Goal: Task Accomplishment & Management: Use online tool/utility

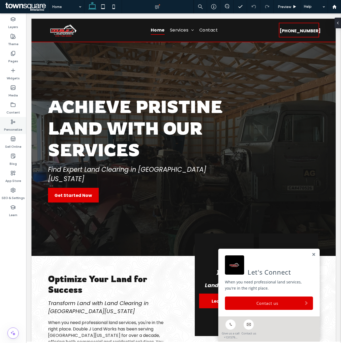
click at [15, 109] on label "Content" at bounding box center [13, 110] width 14 height 7
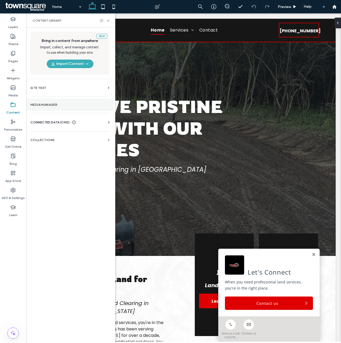
click at [99, 109] on section "Media Manager" at bounding box center [70, 104] width 88 height 12
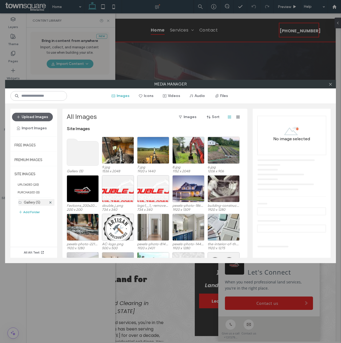
click at [37, 203] on label "Gallery (5)" at bounding box center [32, 202] width 17 height 4
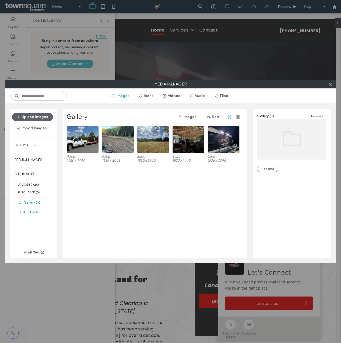
click at [33, 210] on button "Add Folder" at bounding box center [28, 212] width 21 height 6
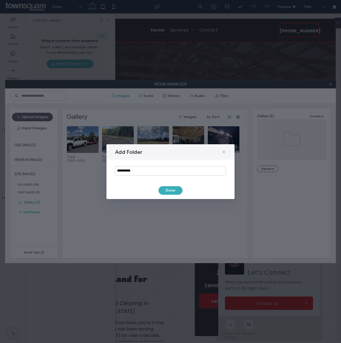
click at [226, 152] on div "Add Folder" at bounding box center [170, 151] width 128 height 15
click at [225, 151] on icon at bounding box center [224, 152] width 4 height 4
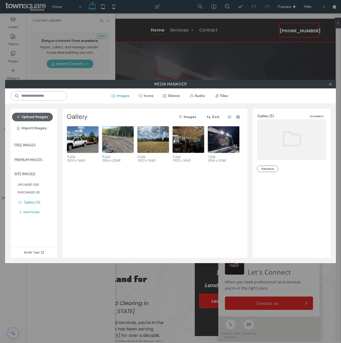
click at [49, 98] on input at bounding box center [38, 96] width 57 height 10
click at [37, 117] on button "Upload Images" at bounding box center [32, 117] width 41 height 9
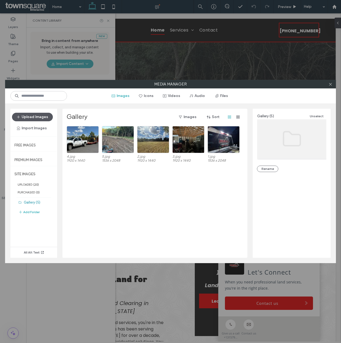
click at [19, 117] on use "button" at bounding box center [18, 117] width 3 height 3
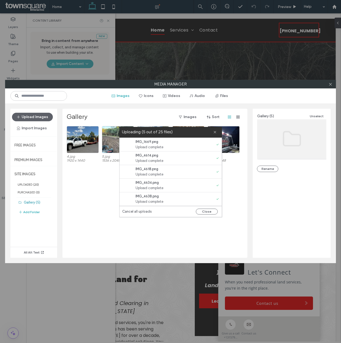
click at [139, 128] on label "Uploading (5 out of 25 files)" at bounding box center [167, 131] width 91 height 7
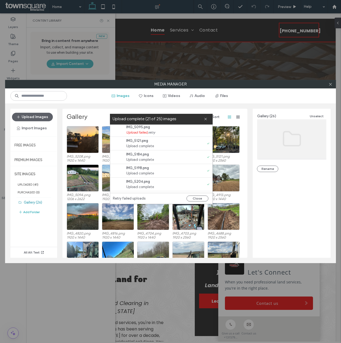
scroll to position [272, 0]
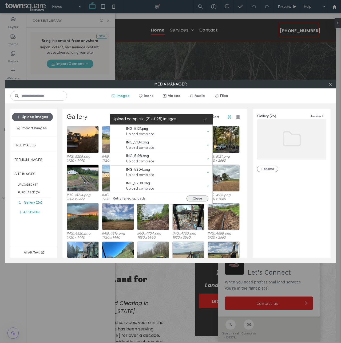
click at [198, 197] on button "Close" at bounding box center [197, 198] width 22 height 6
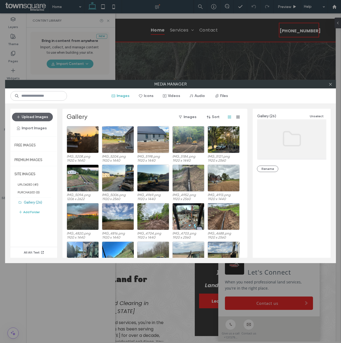
scroll to position [0, 0]
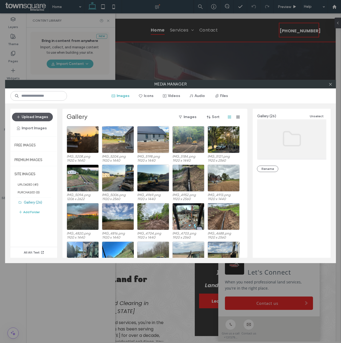
click at [38, 117] on button "Upload Images" at bounding box center [32, 117] width 41 height 9
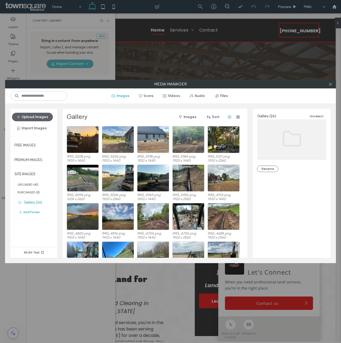
drag, startPoint x: 243, startPoint y: 208, endPoint x: 244, endPoint y: 220, distance: 12.1
click at [244, 220] on div "IMG_5208.png 1920 x 1440 IMG_5204.png 1920 x 1440 IMG_5198.png 1920 x 1440 IMG_…" at bounding box center [156, 192] width 179 height 132
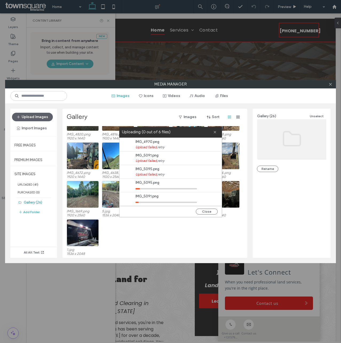
scroll to position [14, 0]
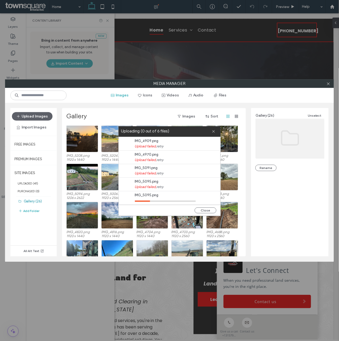
scroll to position [14, 0]
click at [33, 136] on div "Upload Images Import Images" at bounding box center [33, 123] width 47 height 28
click at [329, 82] on icon at bounding box center [330, 84] width 4 height 4
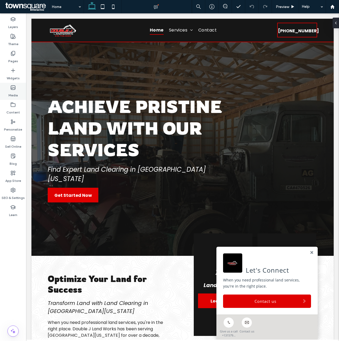
click at [14, 92] on label "Media" at bounding box center [13, 93] width 9 height 7
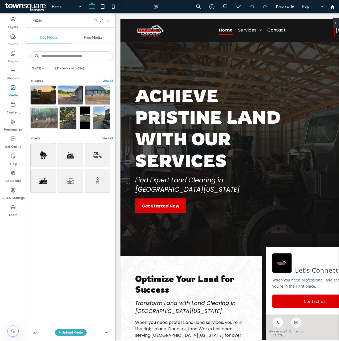
click at [107, 80] on button "View all" at bounding box center [107, 80] width 11 height 6
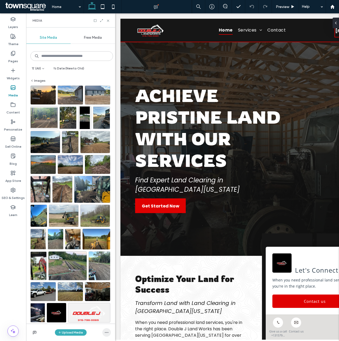
click at [106, 331] on icon "button" at bounding box center [107, 332] width 4 height 4
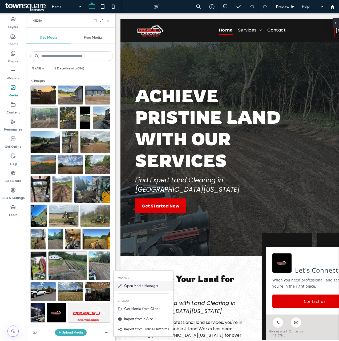
click at [143, 285] on span "Open Media Manager" at bounding box center [141, 285] width 34 height 5
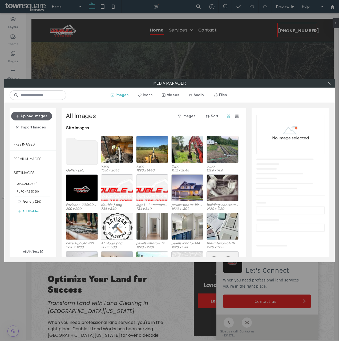
click at [92, 147] on use at bounding box center [82, 151] width 32 height 27
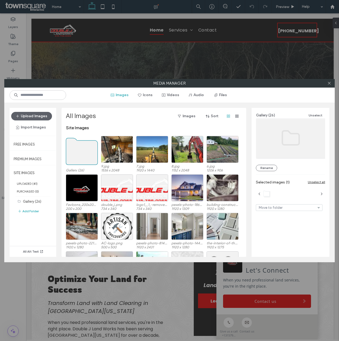
click at [92, 147] on use at bounding box center [82, 151] width 32 height 27
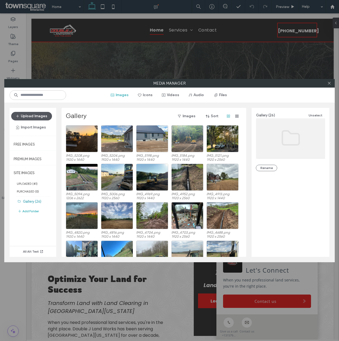
click at [33, 117] on button "Upload Images" at bounding box center [31, 116] width 41 height 9
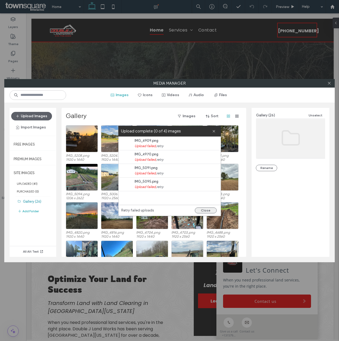
click at [204, 211] on button "Close" at bounding box center [206, 210] width 22 height 6
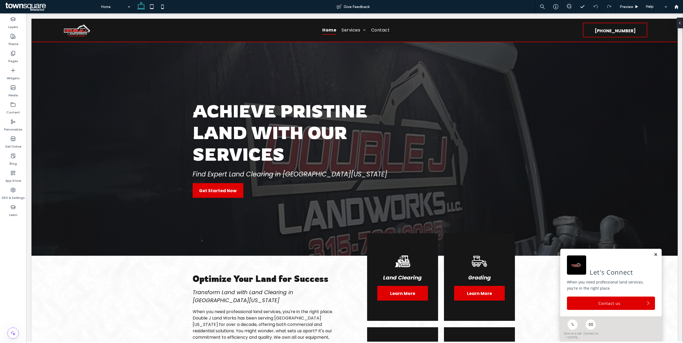
click at [339, 254] on link at bounding box center [656, 254] width 4 height 5
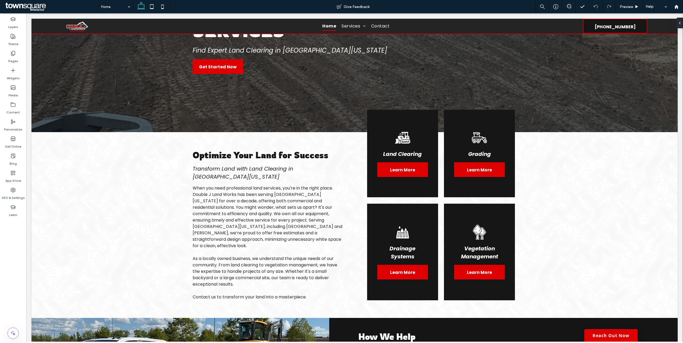
scroll to position [109, 0]
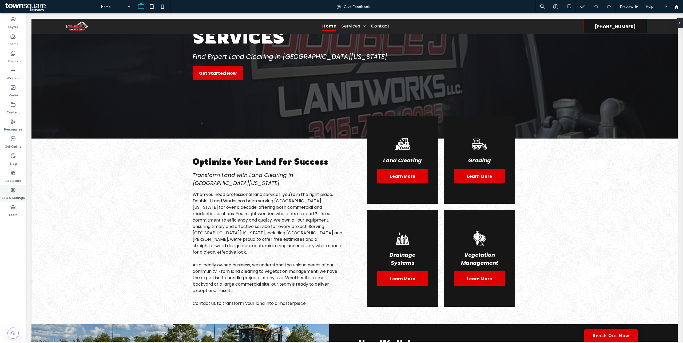
click at [16, 188] on div "SEO & Settings" at bounding box center [13, 193] width 26 height 17
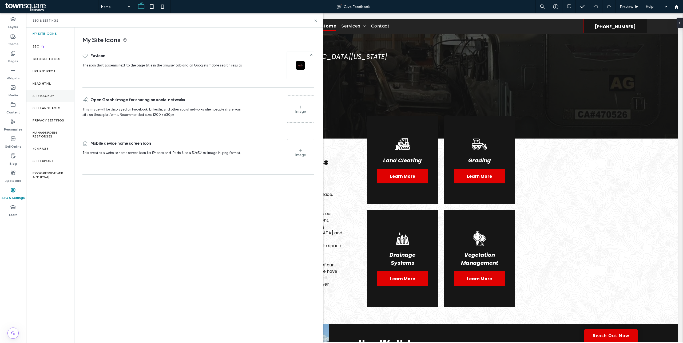
click at [56, 97] on div "Site Backup" at bounding box center [50, 96] width 48 height 12
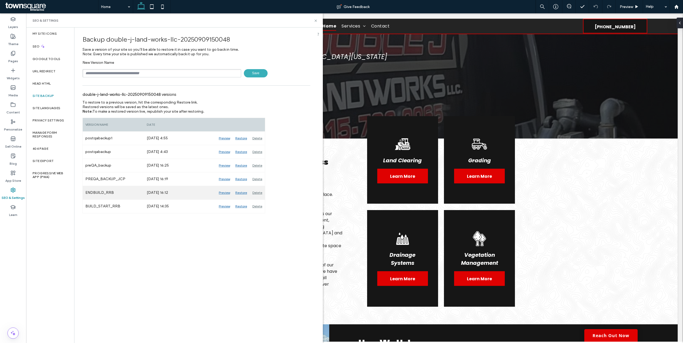
drag, startPoint x: 226, startPoint y: 192, endPoint x: 222, endPoint y: 192, distance: 4.3
click at [222, 192] on div "Preview" at bounding box center [224, 192] width 17 height 13
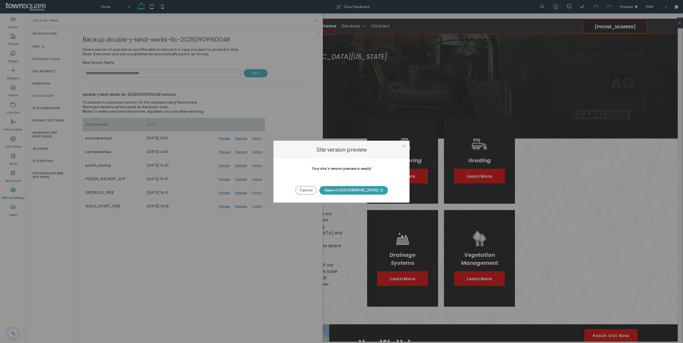
click at [339, 190] on button "Open in [GEOGRAPHIC_DATA]" at bounding box center [353, 190] width 69 height 9
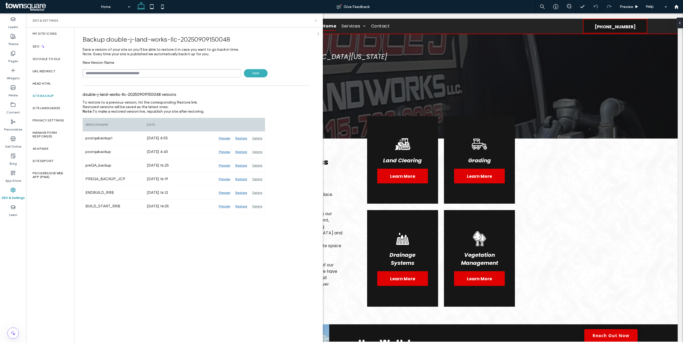
click at [316, 21] on use at bounding box center [316, 20] width 2 height 2
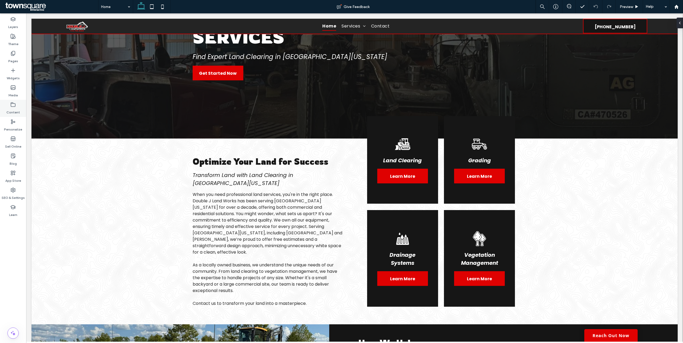
click at [16, 108] on label "Content" at bounding box center [13, 110] width 14 height 7
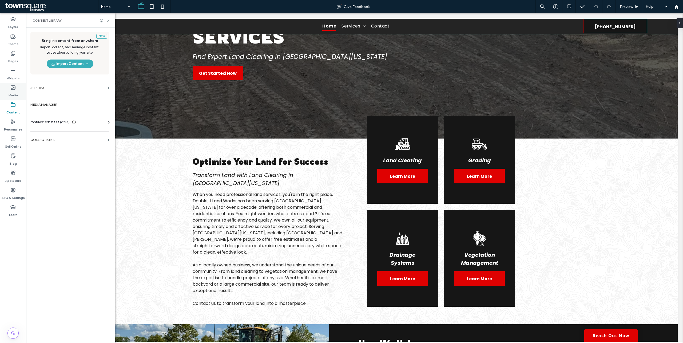
click at [16, 92] on label "Media" at bounding box center [13, 93] width 9 height 7
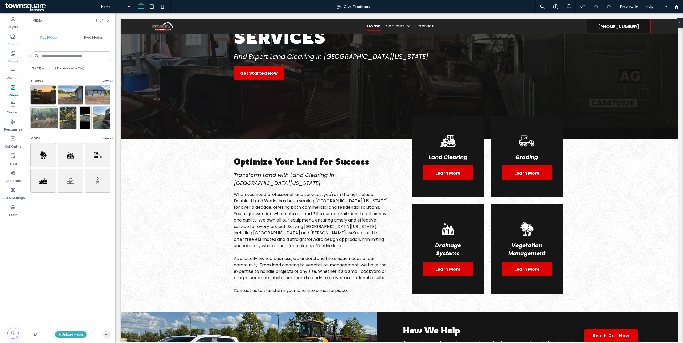
click at [106, 332] on span "button" at bounding box center [106, 334] width 9 height 9
click at [74, 336] on button "Upload Media" at bounding box center [71, 334] width 32 height 6
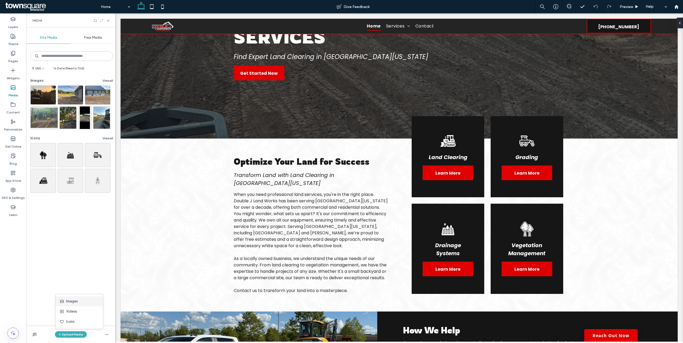
click at [86, 301] on div "Images" at bounding box center [78, 301] width 36 height 5
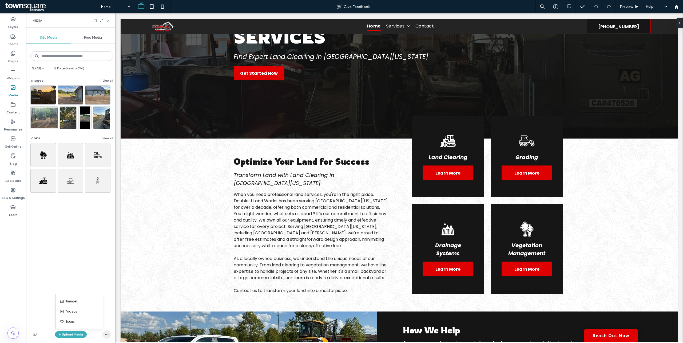
click at [106, 337] on span "button" at bounding box center [106, 334] width 9 height 9
click at [144, 288] on span "Open Media Manager" at bounding box center [141, 287] width 34 height 5
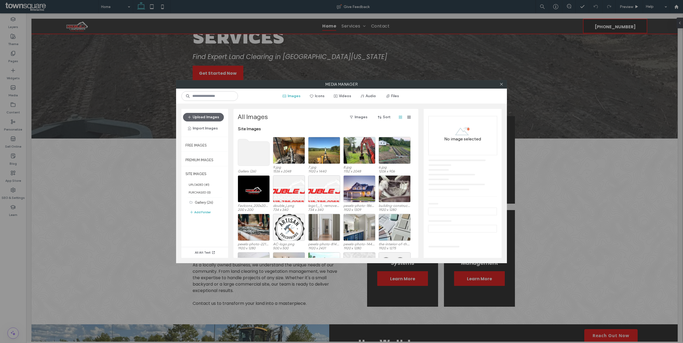
click at [252, 151] on use at bounding box center [254, 152] width 32 height 27
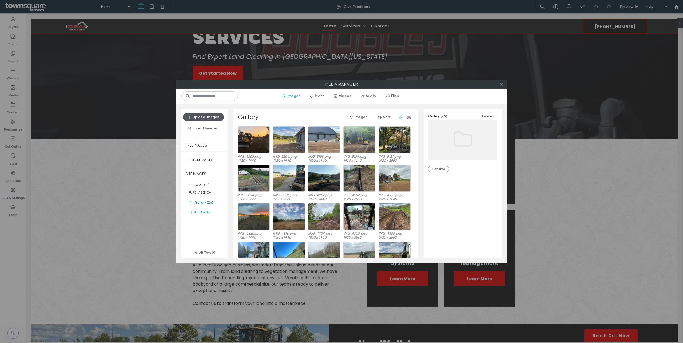
click at [216, 118] on button "Upload Images" at bounding box center [203, 117] width 41 height 9
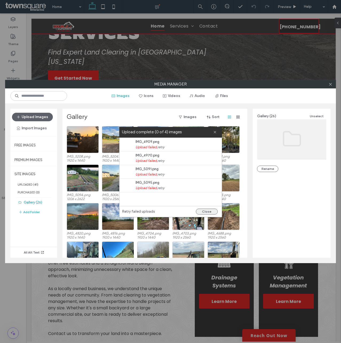
click at [210, 213] on button "Close" at bounding box center [207, 211] width 22 height 6
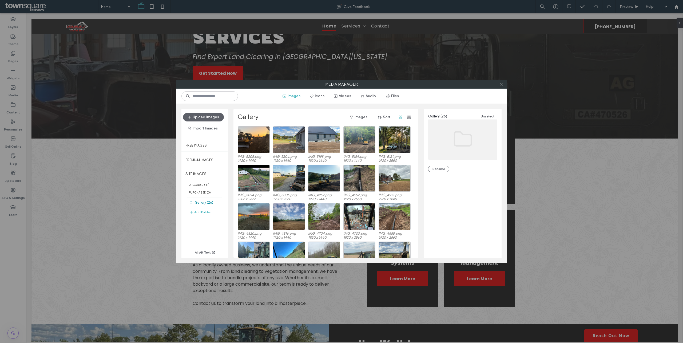
click at [339, 88] on span at bounding box center [501, 84] width 4 height 8
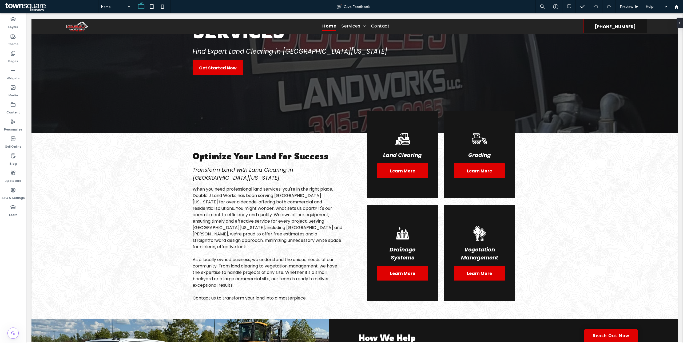
scroll to position [0, 0]
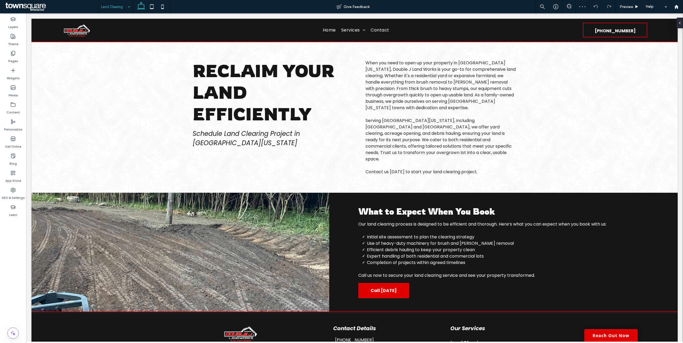
click at [115, 7] on input at bounding box center [114, 6] width 26 height 13
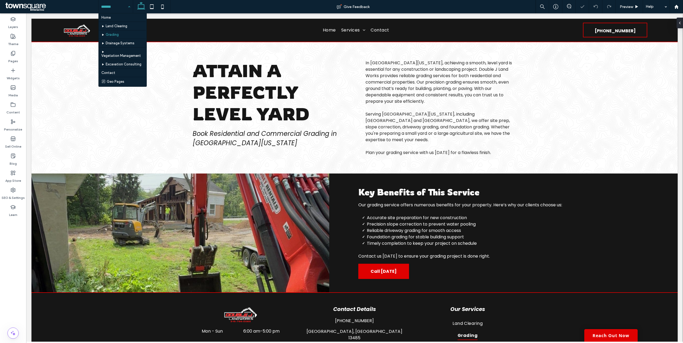
click at [117, 6] on input at bounding box center [114, 6] width 26 height 13
click at [115, 2] on input at bounding box center [114, 6] width 26 height 13
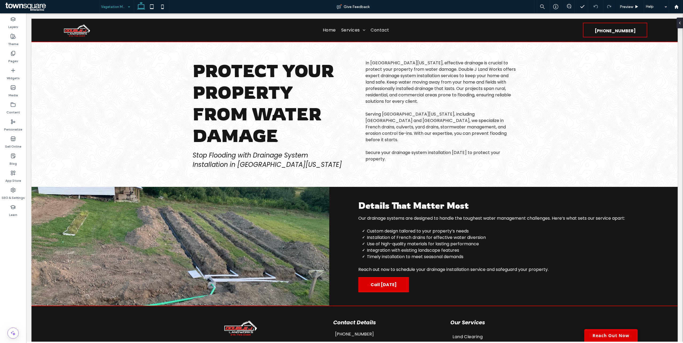
drag, startPoint x: 122, startPoint y: 59, endPoint x: 121, endPoint y: 28, distance: 31.8
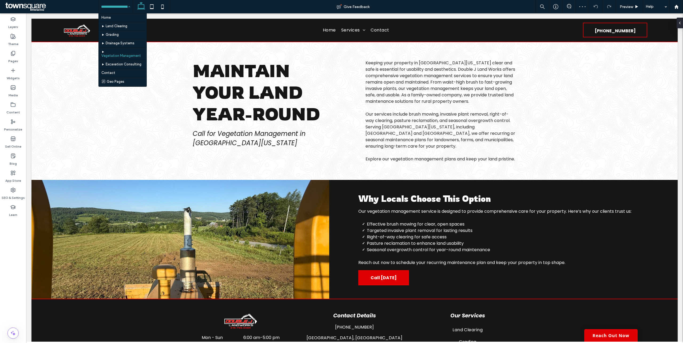
click at [117, 8] on input at bounding box center [114, 6] width 26 height 13
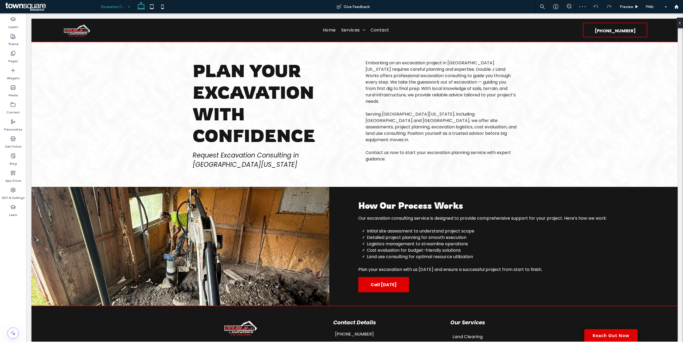
click at [122, 6] on input at bounding box center [114, 6] width 26 height 13
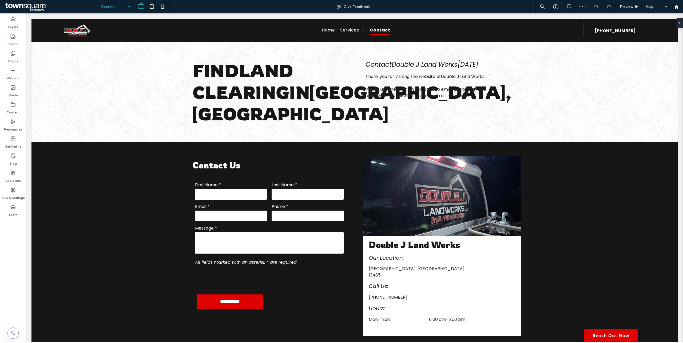
click at [116, 8] on input at bounding box center [114, 6] width 26 height 13
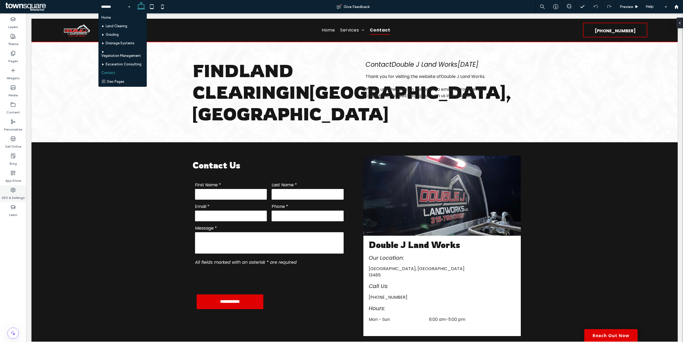
click at [11, 190] on use at bounding box center [13, 190] width 4 height 4
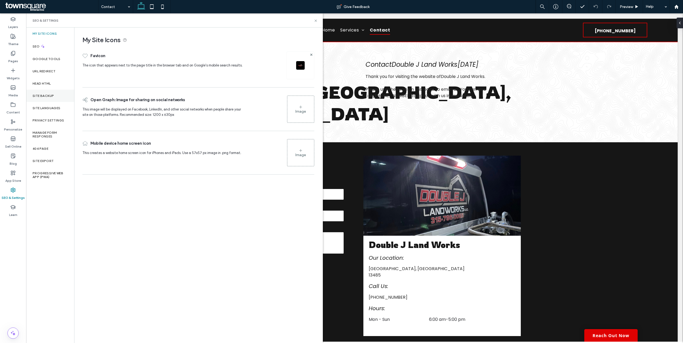
click at [49, 94] on label "Site Backup" at bounding box center [43, 96] width 21 height 4
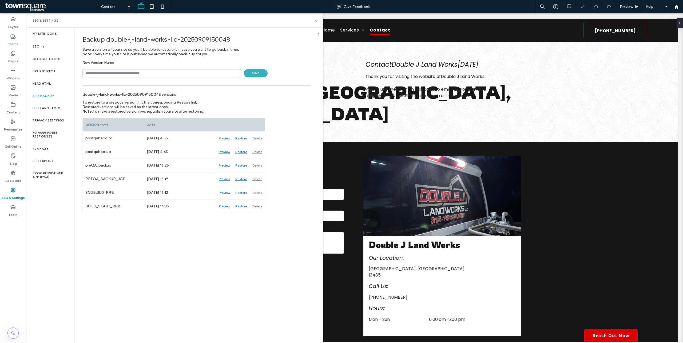
click at [147, 77] on input "text" at bounding box center [161, 73] width 159 height 8
type input "**********"
click at [255, 74] on span "Save" at bounding box center [256, 73] width 24 height 8
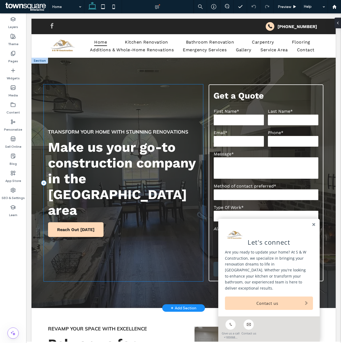
drag, startPoint x: 105, startPoint y: 123, endPoint x: 94, endPoint y: 100, distance: 24.8
click at [105, 123] on div "Transform Your Home with Stunning Renovations Make us your go-to construction c…" at bounding box center [123, 182] width 159 height 197
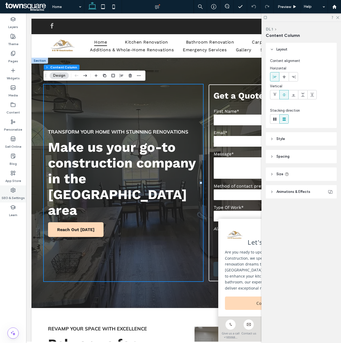
drag, startPoint x: 14, startPoint y: 194, endPoint x: 22, endPoint y: 188, distance: 10.0
click at [14, 194] on label "SEO & Settings" at bounding box center [13, 196] width 23 height 7
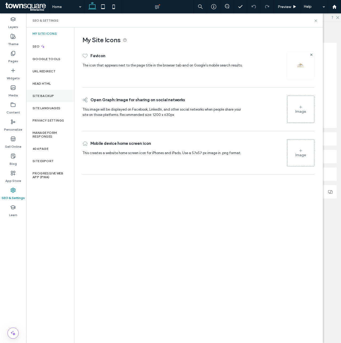
click at [58, 97] on div "Site Backup" at bounding box center [50, 96] width 48 height 12
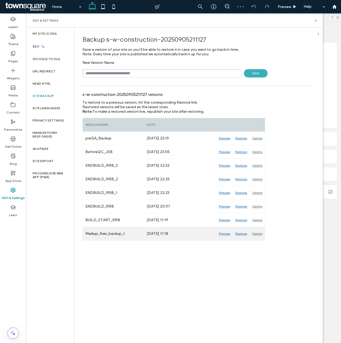
drag, startPoint x: 224, startPoint y: 221, endPoint x: 216, endPoint y: 226, distance: 9.7
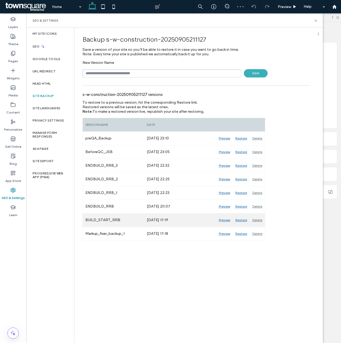
click at [205, 230] on div "Sep 8, 2025 17:18" at bounding box center [180, 233] width 72 height 13
click at [222, 220] on div "Preview" at bounding box center [224, 219] width 17 height 13
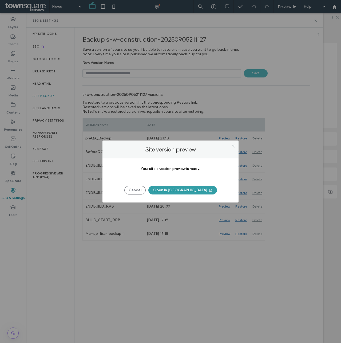
click at [208, 191] on icon "button" at bounding box center [210, 190] width 4 height 4
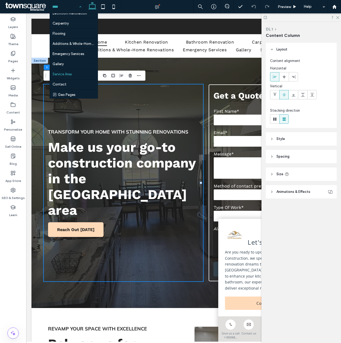
scroll to position [26, 0]
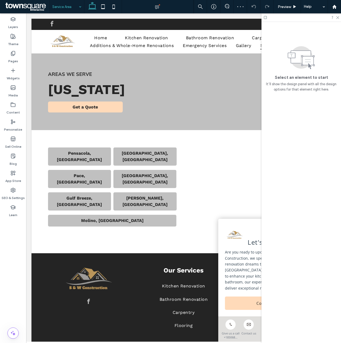
click at [338, 16] on icon at bounding box center [337, 16] width 3 height 3
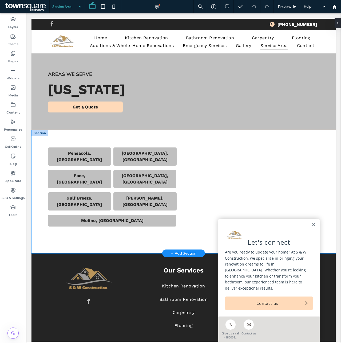
click at [36, 143] on div "Pensacola, FL Navarre, FL Pace, FL Milton, FL Gulf Breeze, FL Holt, FL Molino, …" at bounding box center [183, 191] width 304 height 123
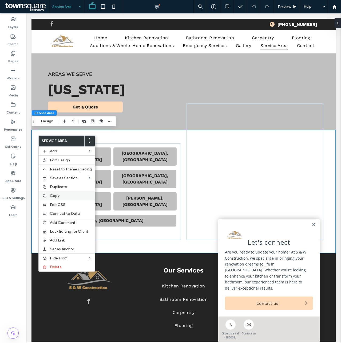
click at [62, 194] on label "Copy" at bounding box center [71, 195] width 42 height 5
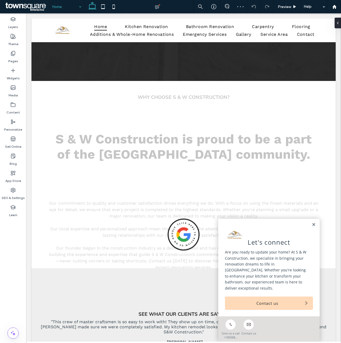
scroll to position [898, 0]
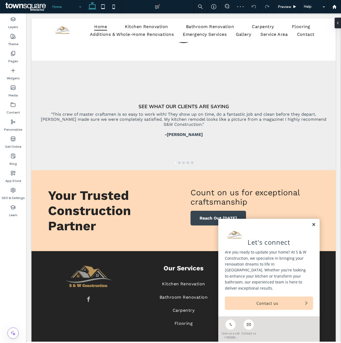
click at [312, 223] on link at bounding box center [314, 224] width 4 height 5
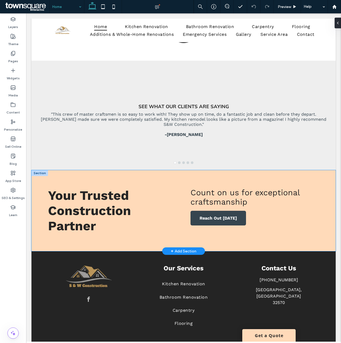
click at [36, 200] on div "Your Trusted Construction Partner Reach Out Today Count on us for exceptional c…" at bounding box center [183, 210] width 304 height 81
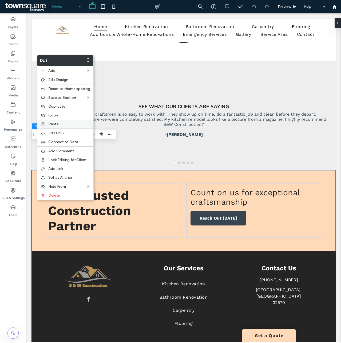
click at [63, 123] on label "Paste" at bounding box center [69, 124] width 42 height 5
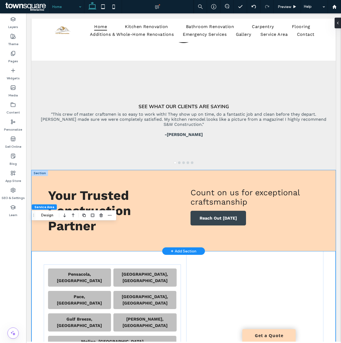
click at [37, 198] on div "Your Trusted Construction Partner Reach Out Today Count on us for exceptional c…" at bounding box center [183, 210] width 304 height 81
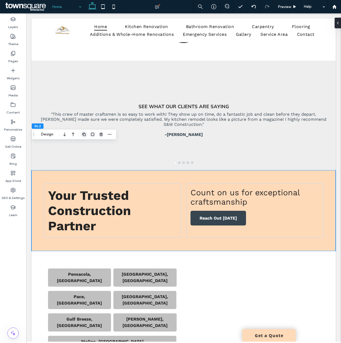
click at [86, 136] on icon "button" at bounding box center [84, 134] width 4 height 4
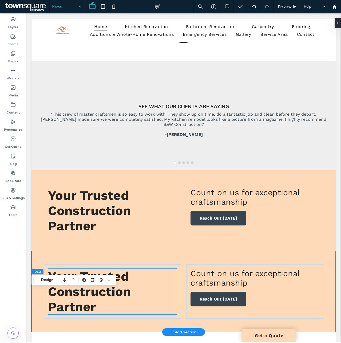
click at [81, 268] on span "Your Trusted Construction Partner" at bounding box center [89, 291] width 83 height 46
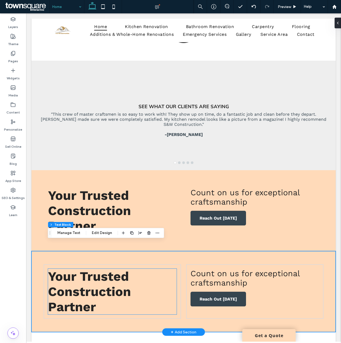
click at [81, 268] on div "Your Trusted Construction Partner" at bounding box center [112, 291] width 129 height 46
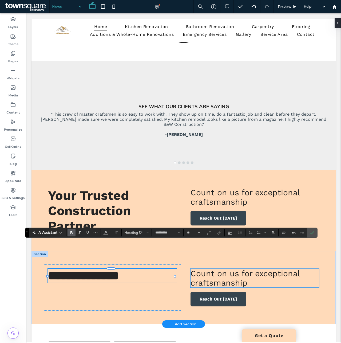
click at [215, 268] on span "Count on us for exceptional craftsmanship" at bounding box center [244, 277] width 109 height 19
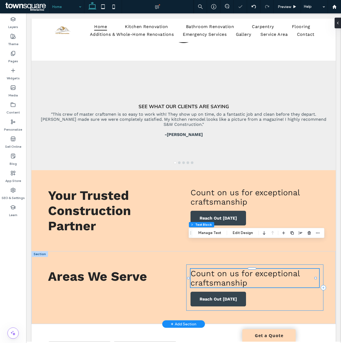
click at [187, 267] on div "Reach Out Today Count on us for exceptional craftsmanship" at bounding box center [254, 287] width 137 height 46
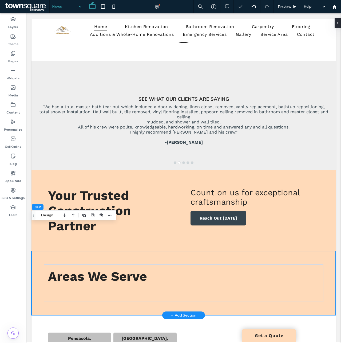
click at [294, 279] on div "Areas We Serve" at bounding box center [183, 283] width 304 height 64
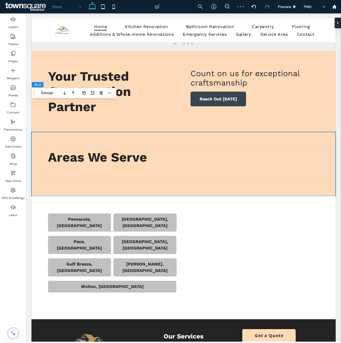
scroll to position [1021, 0]
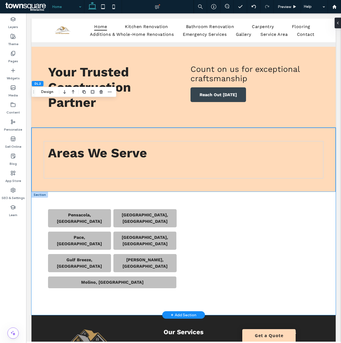
click at [38, 192] on div "Pensacola, FL Navarre, FL Pace, FL Milton, FL Gulf Breeze, FL Holt, FL Molino, …" at bounding box center [183, 253] width 304 height 123
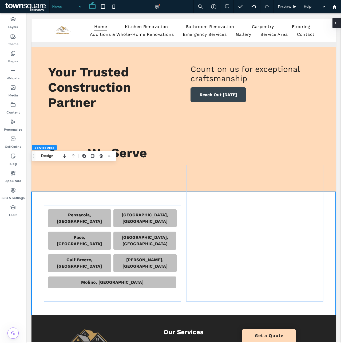
click at [340, 25] on div at bounding box center [336, 23] width 9 height 11
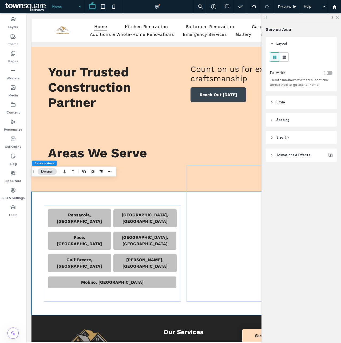
click at [285, 103] on header "Style" at bounding box center [301, 102] width 71 height 13
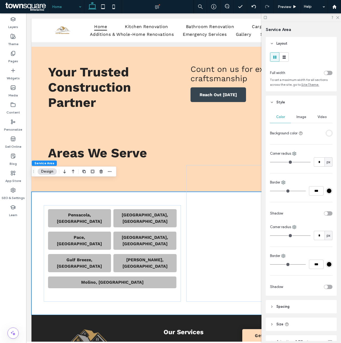
click at [326, 132] on div "rgba(255, 255, 255, 1)" at bounding box center [329, 133] width 7 height 7
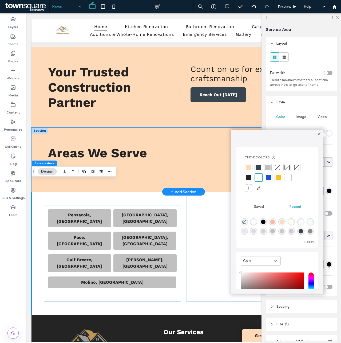
click at [40, 146] on div "Areas We Serve" at bounding box center [183, 160] width 304 height 64
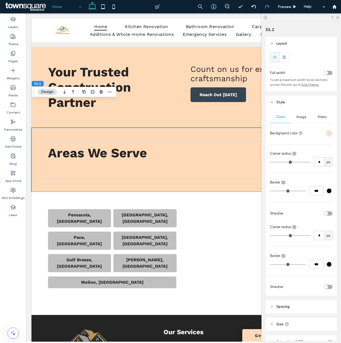
click at [327, 134] on div "rgba(255, 218, 185, 1)" at bounding box center [329, 133] width 5 height 5
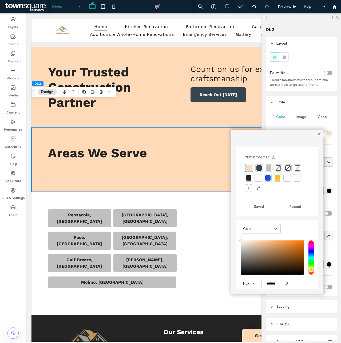
type input "****"
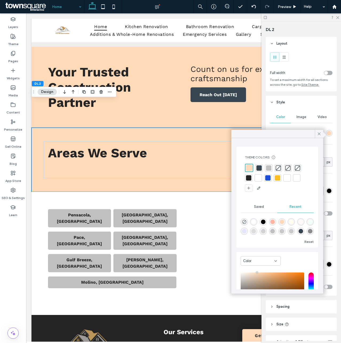
click at [254, 179] on div at bounding box center [277, 178] width 65 height 29
click at [260, 176] on div at bounding box center [258, 177] width 5 height 5
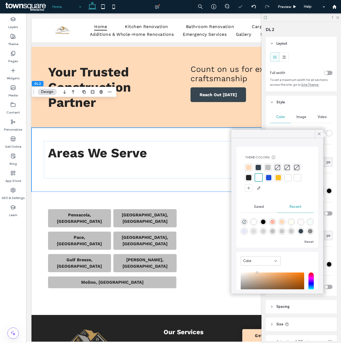
click at [319, 134] on icon at bounding box center [319, 133] width 5 height 5
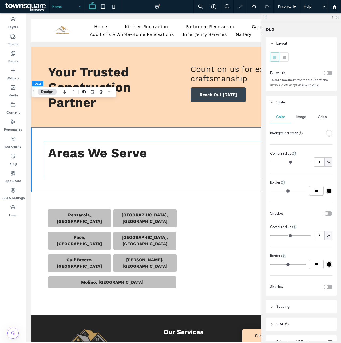
click at [338, 18] on use at bounding box center [337, 17] width 3 height 3
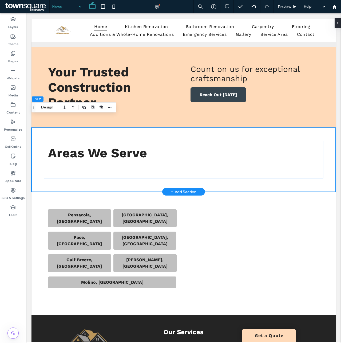
click at [57, 158] on div "Areas We Serve" at bounding box center [183, 160] width 304 height 64
drag, startPoint x: 337, startPoint y: 25, endPoint x: 311, endPoint y: 12, distance: 29.2
click at [337, 25] on span at bounding box center [335, 23] width 4 height 11
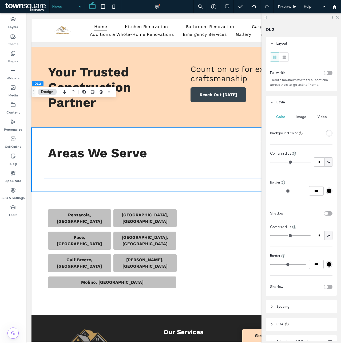
click at [280, 105] on header "Style" at bounding box center [301, 102] width 71 height 13
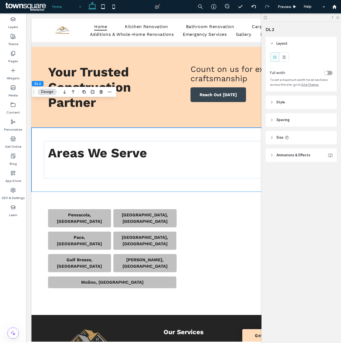
click at [280, 136] on span "Size" at bounding box center [279, 137] width 7 height 5
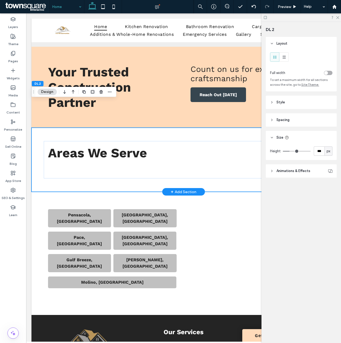
click at [38, 156] on div "Areas We Serve" at bounding box center [183, 160] width 304 height 64
click at [315, 151] on input "***" at bounding box center [319, 150] width 11 height 9
type input "*"
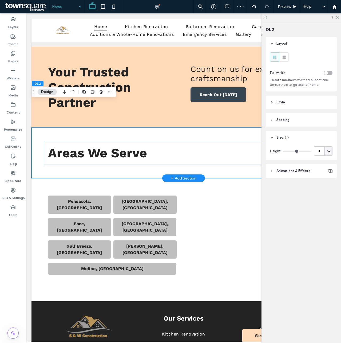
click at [59, 143] on div "Areas We Serve" at bounding box center [183, 153] width 304 height 50
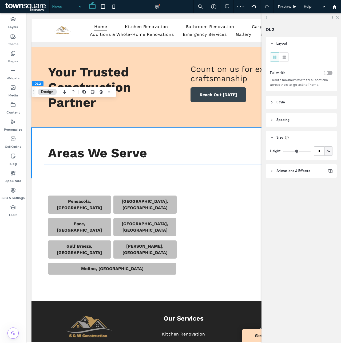
click at [287, 116] on header "Spacing" at bounding box center [301, 119] width 71 height 13
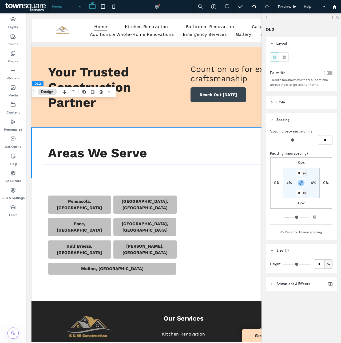
click at [299, 174] on input "**" at bounding box center [299, 172] width 7 height 7
type input "**"
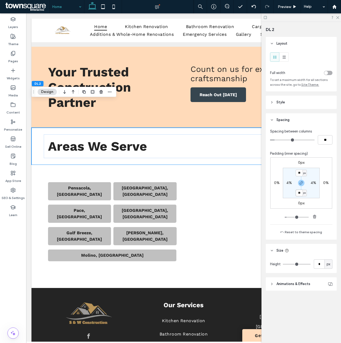
click at [300, 190] on input "**" at bounding box center [299, 192] width 7 height 7
click at [300, 180] on span "button" at bounding box center [301, 183] width 6 height 6
click at [300, 193] on label "25px" at bounding box center [301, 192] width 8 height 5
type input "*"
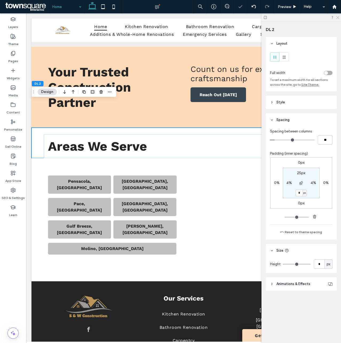
click at [338, 18] on use at bounding box center [337, 17] width 3 height 3
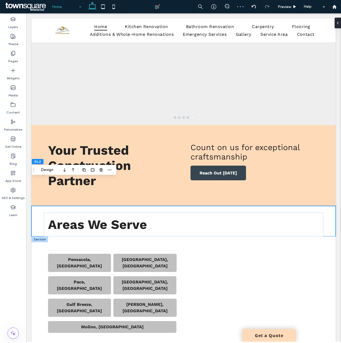
scroll to position [943, 0]
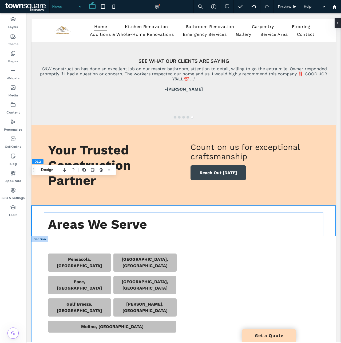
click at [34, 236] on div "Pensacola, FL Navarre, FL Pace, FL Milton, FL Gulf Breeze, FL Holt, FL Molino, …" at bounding box center [183, 297] width 304 height 123
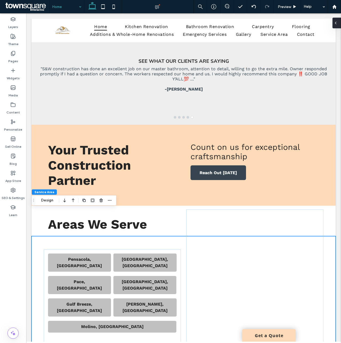
click at [339, 25] on div at bounding box center [336, 23] width 9 height 11
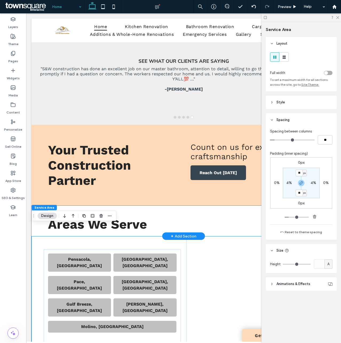
click at [34, 205] on div "Areas We Serve" at bounding box center [183, 220] width 304 height 30
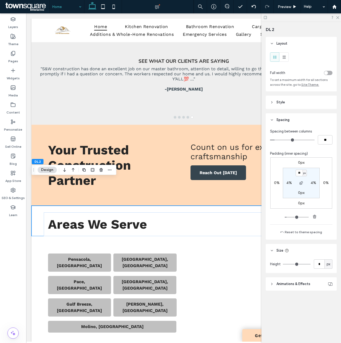
type input "*"
type input "**"
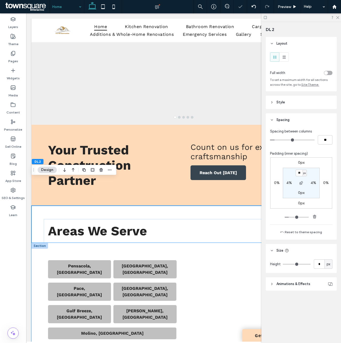
click at [37, 243] on div "Pensacola, FL Navarre, FL Pace, FL Milton, FL Gulf Breeze, FL Holt, FL Molino, …" at bounding box center [183, 304] width 304 height 123
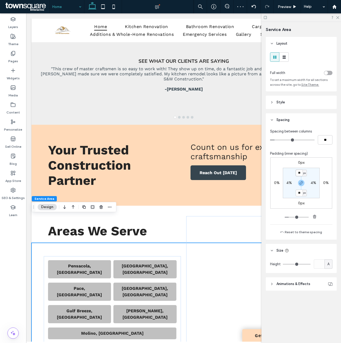
click at [301, 173] on input "**" at bounding box center [299, 172] width 7 height 7
drag, startPoint x: 337, startPoint y: 17, endPoint x: 308, endPoint y: 144, distance: 130.2
click at [337, 17] on use at bounding box center [337, 17] width 3 height 3
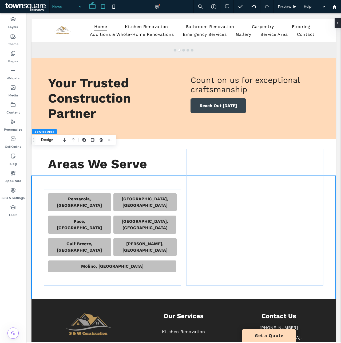
click at [103, 7] on icon at bounding box center [103, 6] width 11 height 11
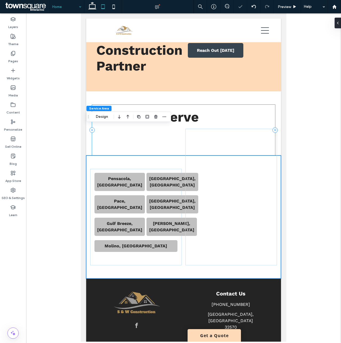
scroll to position [1324, 0]
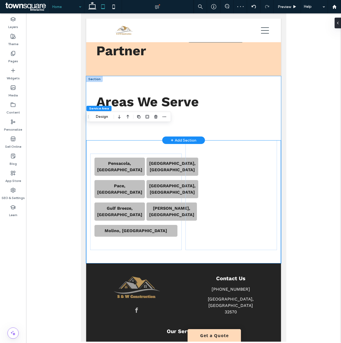
click at [89, 76] on div "Areas We Serve" at bounding box center [183, 108] width 195 height 64
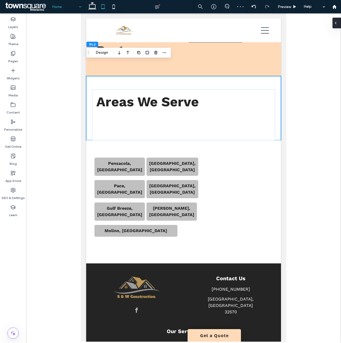
click at [335, 25] on icon at bounding box center [335, 23] width 4 height 4
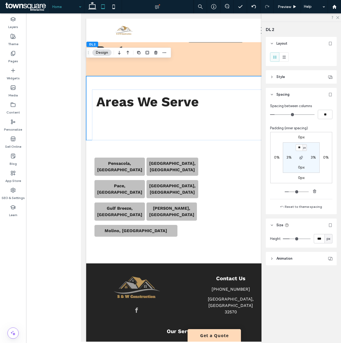
click at [314, 237] on div "*** px" at bounding box center [308, 238] width 50 height 9
click at [315, 237] on input "***" at bounding box center [319, 238] width 11 height 9
type input "*"
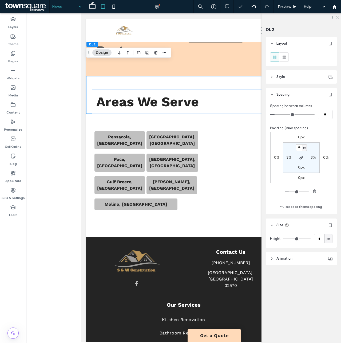
click at [337, 17] on icon at bounding box center [337, 16] width 3 height 3
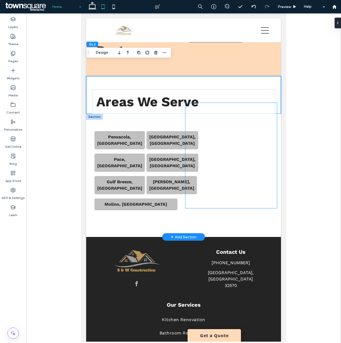
click at [185, 119] on div at bounding box center [231, 155] width 92 height 105
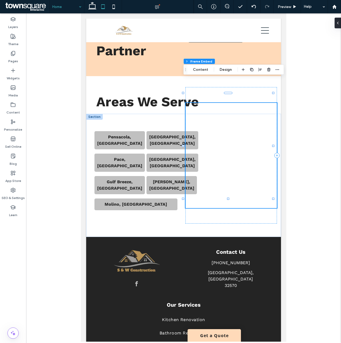
click at [339, 22] on div at bounding box center [339, 23] width 9 height 11
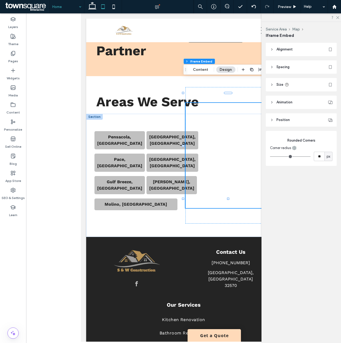
click at [280, 68] on span "Spacing" at bounding box center [282, 66] width 13 height 5
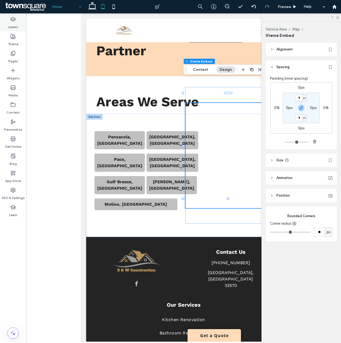
drag, startPoint x: 14, startPoint y: 21, endPoint x: 16, endPoint y: 19, distance: 2.9
click at [14, 21] on icon at bounding box center [12, 19] width 5 height 5
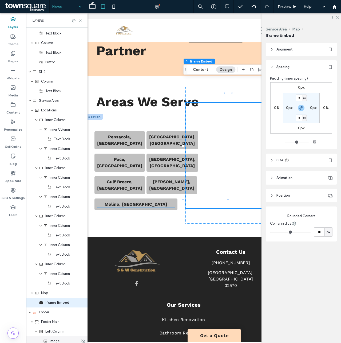
scroll to position [693, 0]
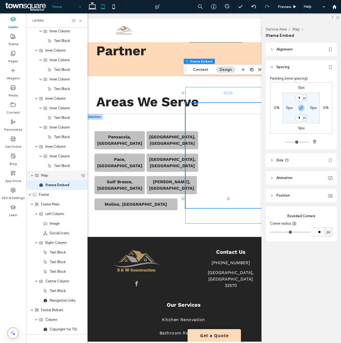
click at [47, 178] on span "Map" at bounding box center [44, 175] width 7 height 5
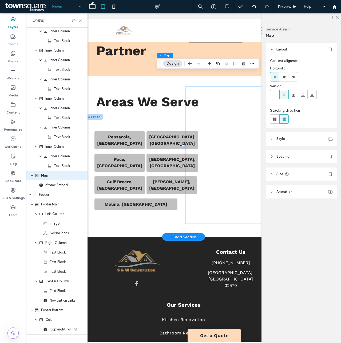
scroll to position [683, 0]
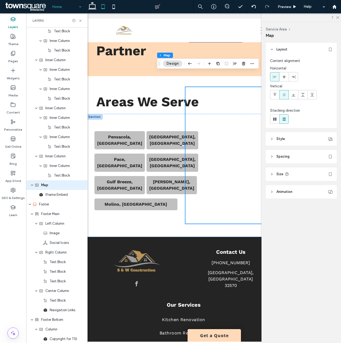
click at [289, 156] on span "Spacing" at bounding box center [282, 156] width 13 height 5
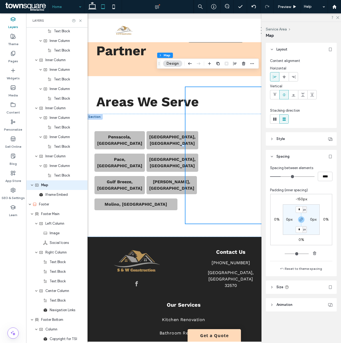
click at [303, 199] on label "-150px" at bounding box center [301, 199] width 11 height 5
type input "*"
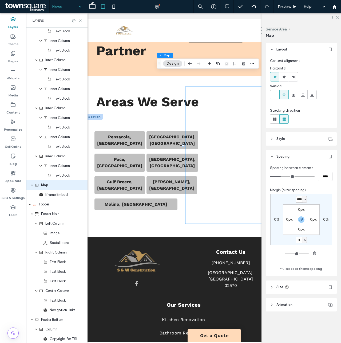
click at [301, 199] on input "****" at bounding box center [299, 199] width 7 height 7
type input "*"
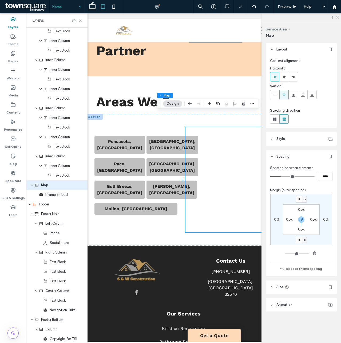
click at [337, 16] on icon at bounding box center [337, 16] width 3 height 3
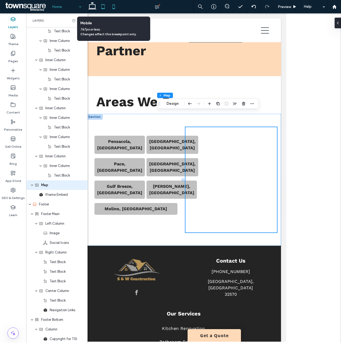
click at [114, 6] on icon at bounding box center [113, 6] width 11 height 11
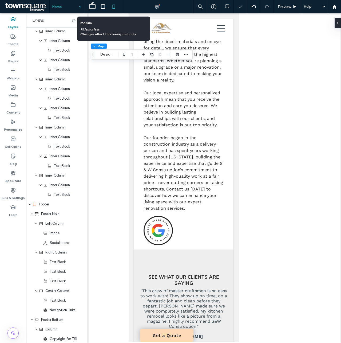
type input "**"
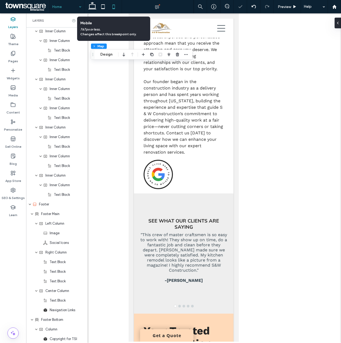
type input "**"
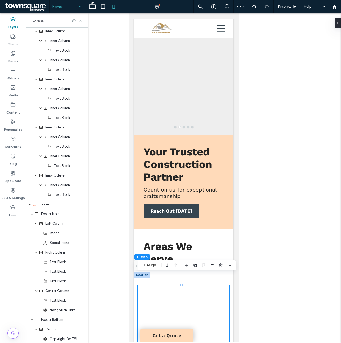
scroll to position [1770, 0]
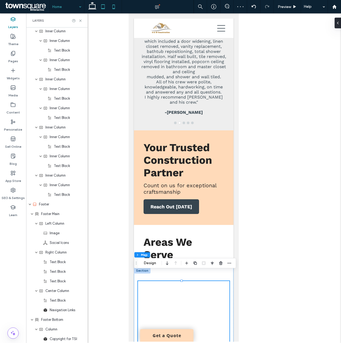
click at [102, 7] on icon at bounding box center [103, 6] width 11 height 11
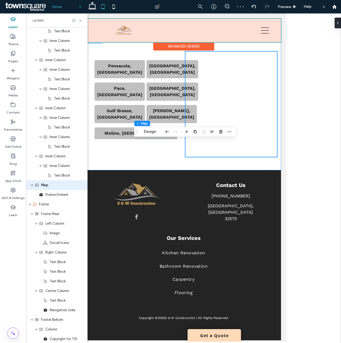
type input "**"
type input "***"
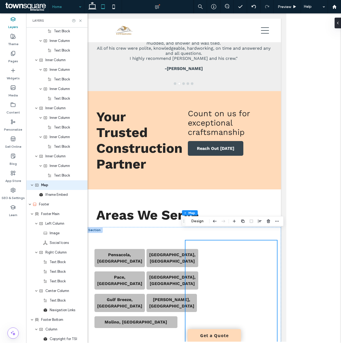
scroll to position [1213, 0]
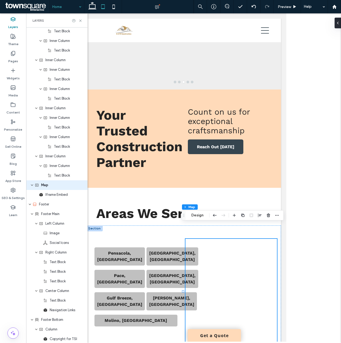
drag, startPoint x: 287, startPoint y: 269, endPoint x: 288, endPoint y: 256, distance: 12.9
click at [288, 256] on div at bounding box center [183, 177] width 315 height 328
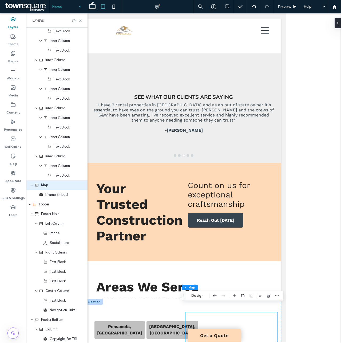
scroll to position [1132, 0]
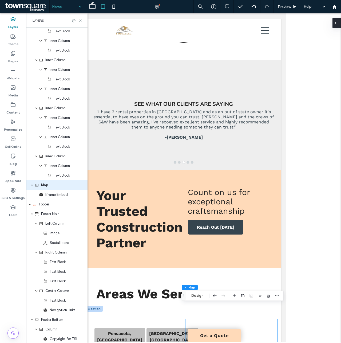
click at [340, 23] on div at bounding box center [336, 23] width 9 height 11
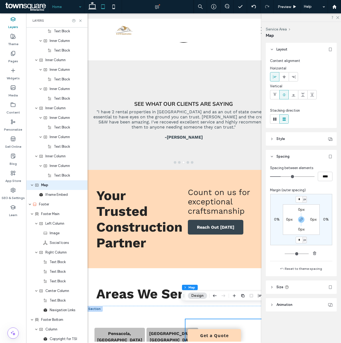
click at [338, 15] on div at bounding box center [301, 17] width 80 height 8
click at [20, 189] on div "SEO & Settings" at bounding box center [13, 193] width 26 height 17
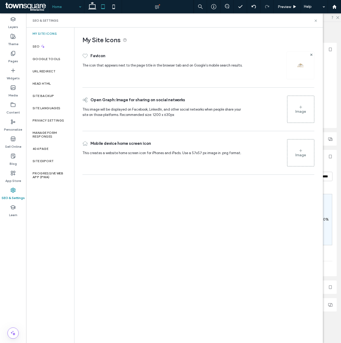
drag, startPoint x: 316, startPoint y: 19, endPoint x: 309, endPoint y: 26, distance: 9.8
click at [316, 20] on icon at bounding box center [316, 21] width 4 height 4
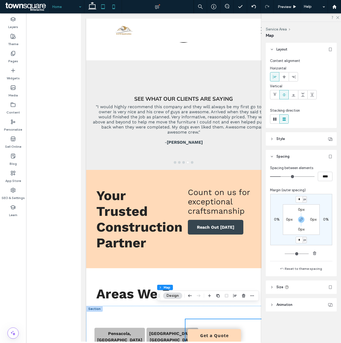
click at [111, 4] on icon at bounding box center [113, 6] width 11 height 11
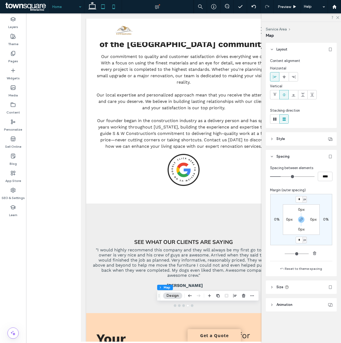
type input "**"
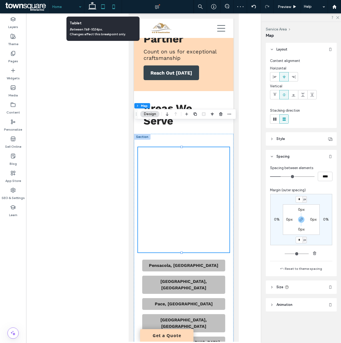
scroll to position [1919, 0]
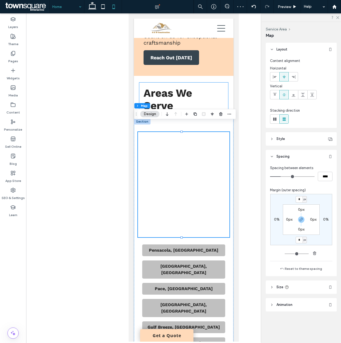
click at [216, 87] on h5 "Areas We Serve" at bounding box center [183, 99] width 80 height 25
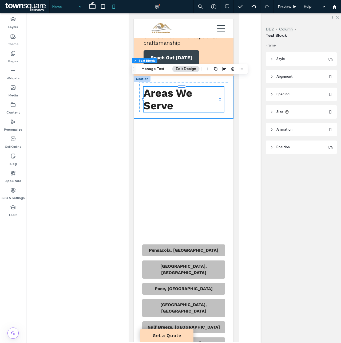
click at [227, 104] on div "Areas We Serve" at bounding box center [184, 97] width 100 height 43
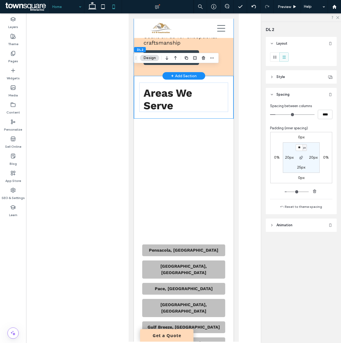
click at [227, 50] on div "Your Trusted Construction Partner Reach Out Today Count on us for exceptional c…" at bounding box center [184, 28] width 100 height 94
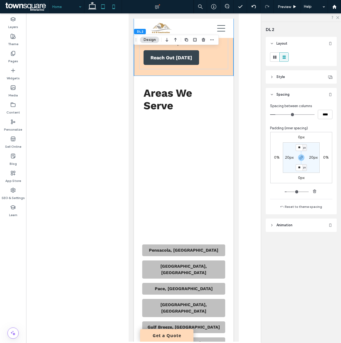
click at [101, 10] on icon at bounding box center [103, 6] width 11 height 11
type input "**"
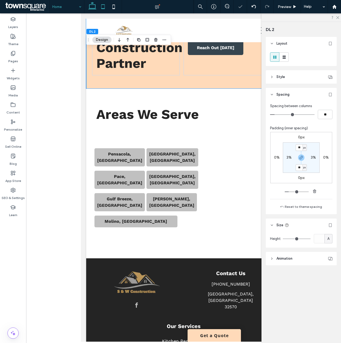
click at [94, 8] on use at bounding box center [92, 5] width 8 height 7
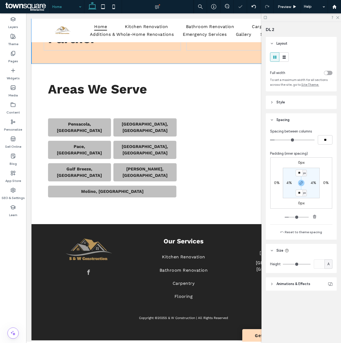
scroll to position [906, 0]
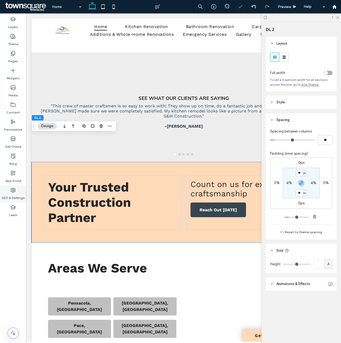
click at [14, 191] on icon at bounding box center [12, 189] width 5 height 5
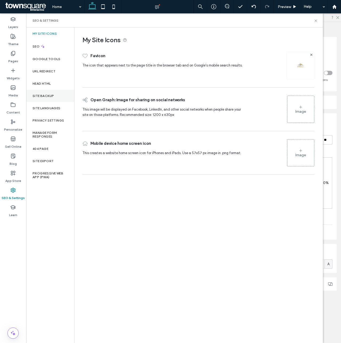
click at [50, 96] on label "Site Backup" at bounding box center [43, 96] width 21 height 4
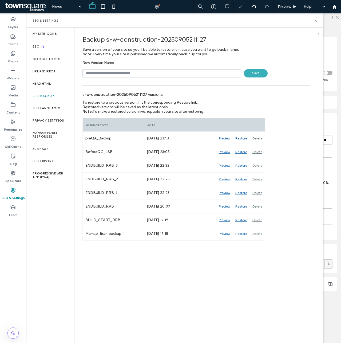
click at [132, 74] on input "text" at bounding box center [161, 73] width 159 height 8
type input "**********"
click at [260, 74] on span "Save" at bounding box center [256, 73] width 24 height 8
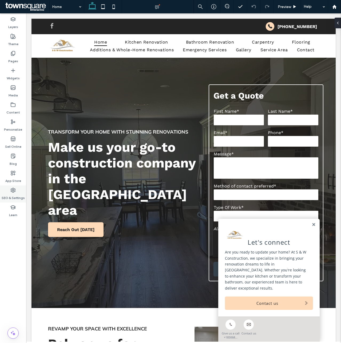
click at [13, 194] on label "SEO & Settings" at bounding box center [13, 196] width 23 height 7
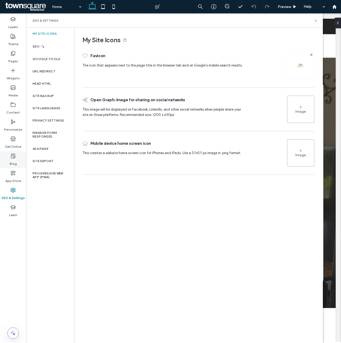
click at [13, 157] on icon at bounding box center [12, 155] width 5 height 5
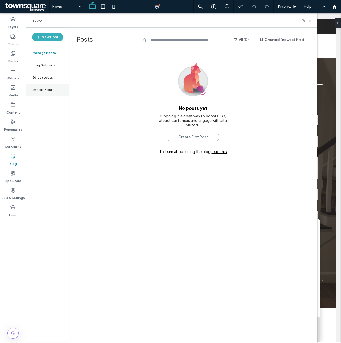
click at [48, 91] on label "Import Posts" at bounding box center [44, 90] width 22 height 4
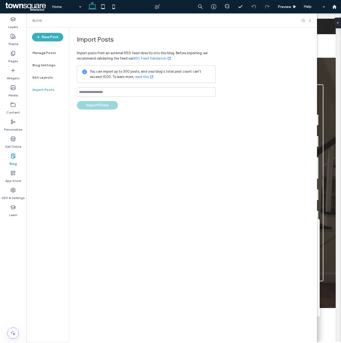
click at [135, 162] on div "Import Posts Import posts from an external RSS feed directly into this blog. Be…" at bounding box center [193, 184] width 248 height 314
click at [110, 91] on input at bounding box center [146, 91] width 139 height 9
paste input "**********"
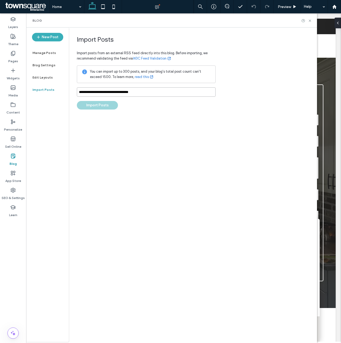
click at [160, 90] on input "**********" at bounding box center [146, 91] width 139 height 9
type input "**********"
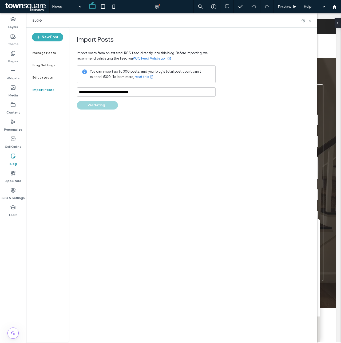
drag, startPoint x: 185, startPoint y: 131, endPoint x: 160, endPoint y: 109, distance: 33.7
click at [182, 129] on div "**********" at bounding box center [193, 184] width 248 height 314
click at [38, 76] on label "Edit Layouts" at bounding box center [43, 78] width 21 height 4
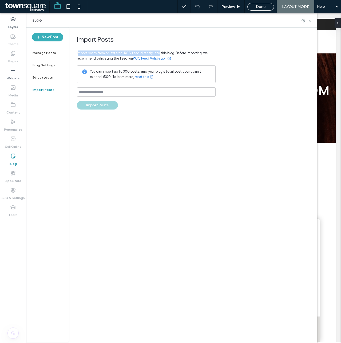
click at [157, 50] on div "Import Posts Import posts from an external RSS feed directly into this blog. Be…" at bounding box center [146, 72] width 139 height 74
drag, startPoint x: 155, startPoint y: 59, endPoint x: 216, endPoint y: 43, distance: 62.3
click at [216, 43] on div "Import Posts Import posts from an external RSS feed directly into this blog. Be…" at bounding box center [193, 184] width 248 height 314
click at [146, 78] on link "read this" at bounding box center [144, 76] width 19 height 5
click at [152, 59] on link "W3C Feed Validation" at bounding box center [152, 58] width 38 height 5
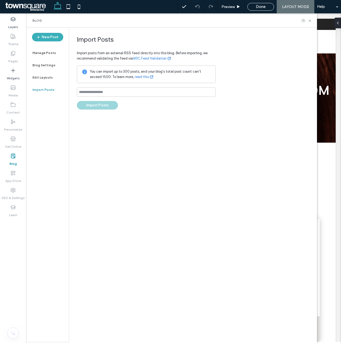
click at [143, 58] on link "W3C Feed Validation" at bounding box center [152, 58] width 38 height 5
click at [108, 92] on input at bounding box center [146, 91] width 139 height 9
paste input "**********"
click at [174, 173] on div "**********" at bounding box center [193, 184] width 248 height 314
click at [142, 90] on input "**********" at bounding box center [146, 91] width 139 height 9
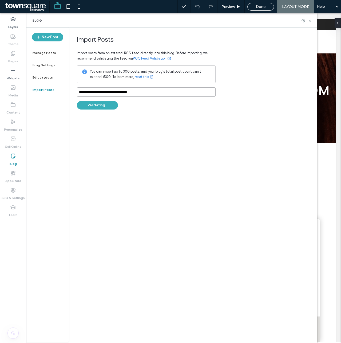
paste input "**********"
type input "**********"
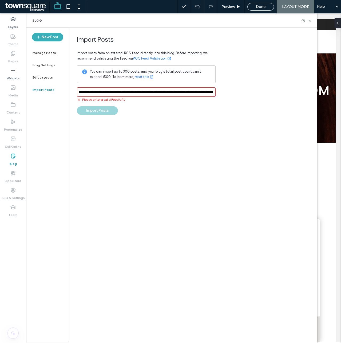
scroll to position [0, 0]
click at [142, 58] on link "W3C Feed Validation" at bounding box center [152, 58] width 38 height 5
click at [142, 90] on input "**********" at bounding box center [146, 91] width 139 height 9
drag, startPoint x: 194, startPoint y: 142, endPoint x: 169, endPoint y: 117, distance: 35.5
click at [194, 142] on div "Import Posts Import posts from an external RSS feed directly into this blog. Be…" at bounding box center [193, 184] width 248 height 314
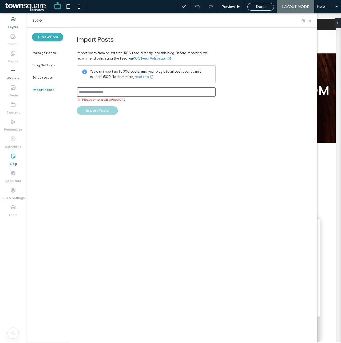
click at [131, 94] on input at bounding box center [146, 91] width 139 height 9
click at [145, 94] on input at bounding box center [146, 91] width 139 height 9
paste input "**********"
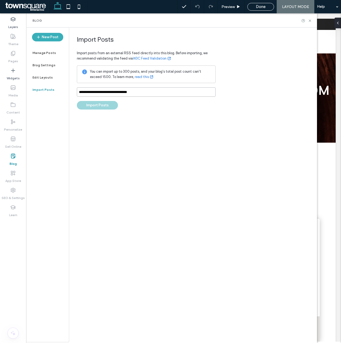
click at [133, 93] on input "**********" at bounding box center [146, 91] width 139 height 9
click at [139, 94] on input "**********" at bounding box center [146, 91] width 139 height 9
type input "**********"
click at [149, 59] on link "W3C Feed Validation" at bounding box center [152, 58] width 38 height 5
